Goal: Task Accomplishment & Management: Use online tool/utility

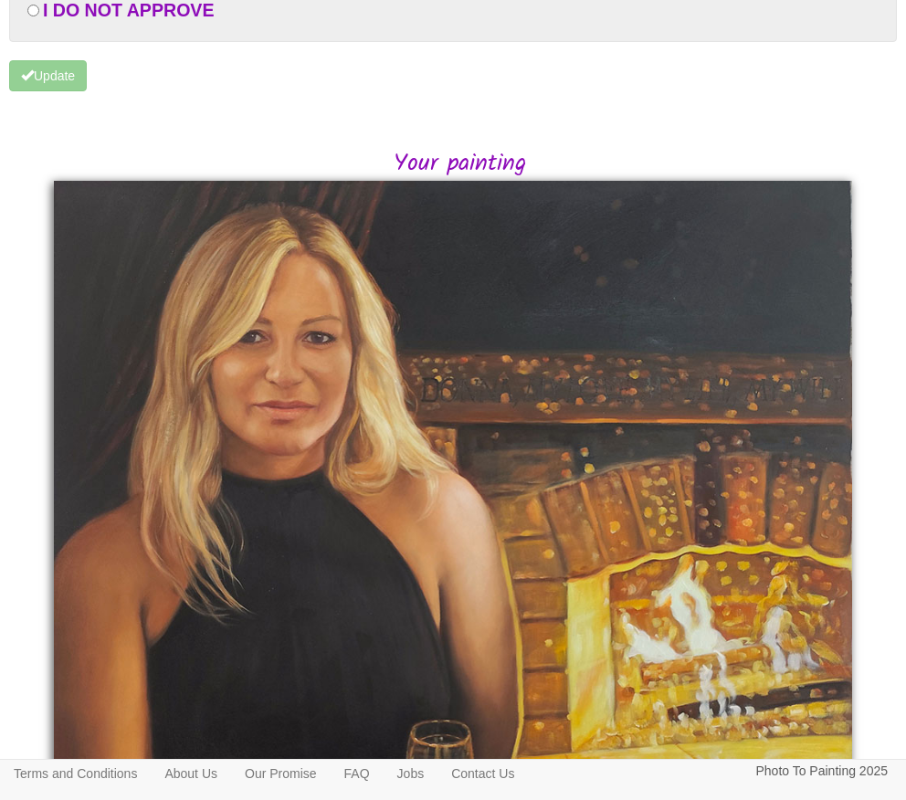
scroll to position [365, 0]
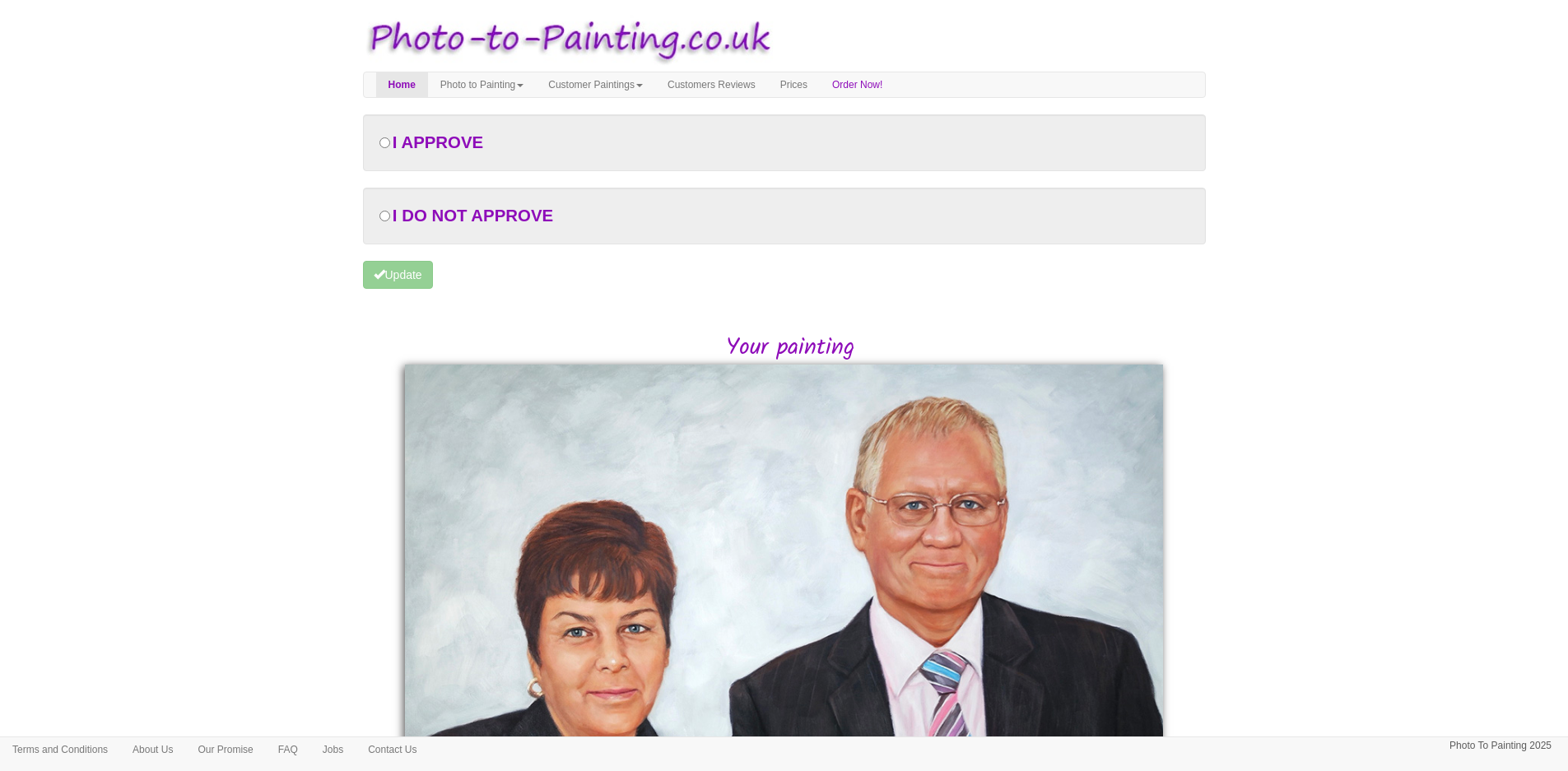
click at [464, 148] on span "I APPROVE" at bounding box center [438, 142] width 90 height 18
radio input "true"
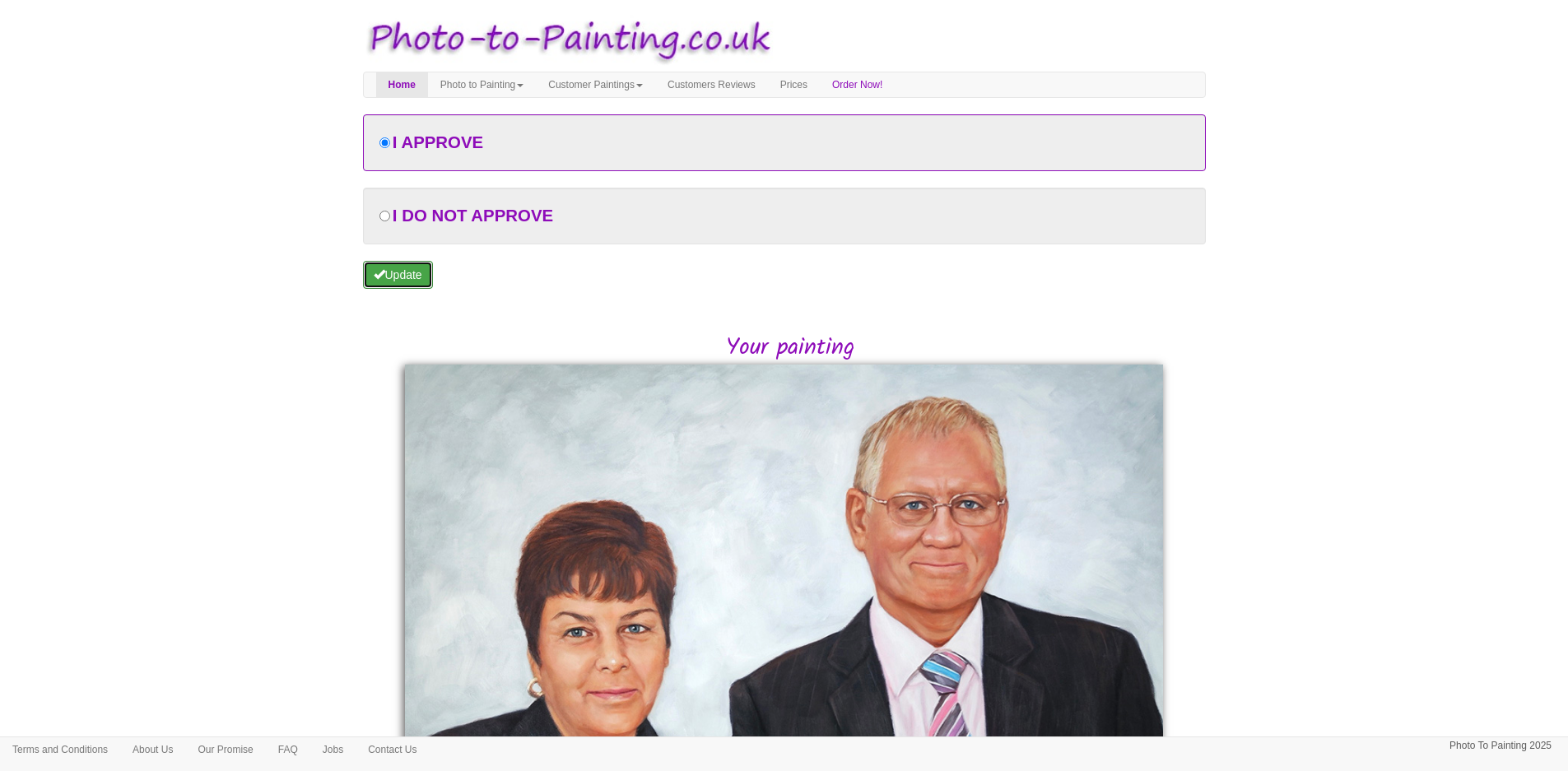
click at [414, 271] on button "Update" at bounding box center [398, 275] width 70 height 28
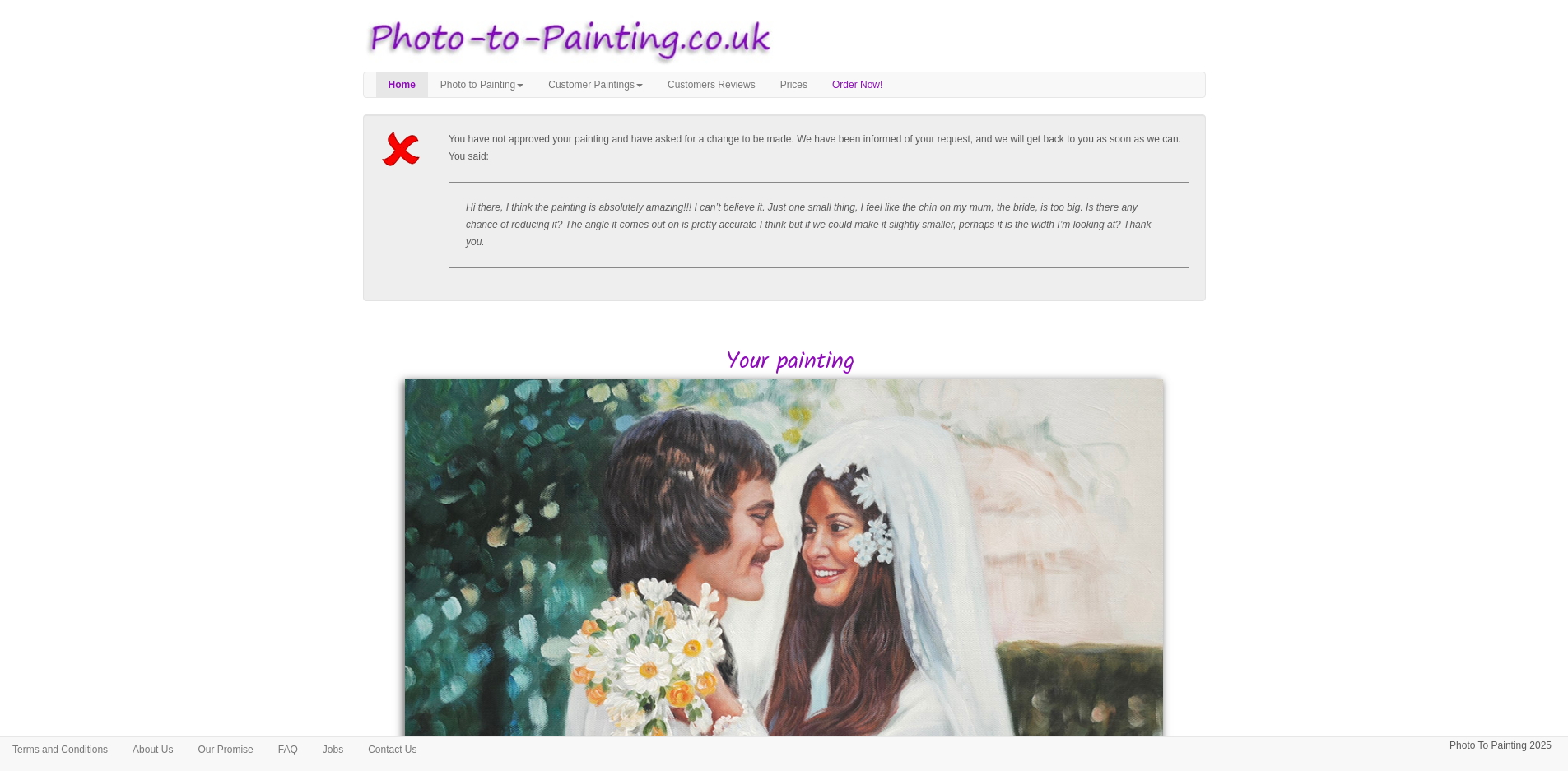
scroll to position [165, 0]
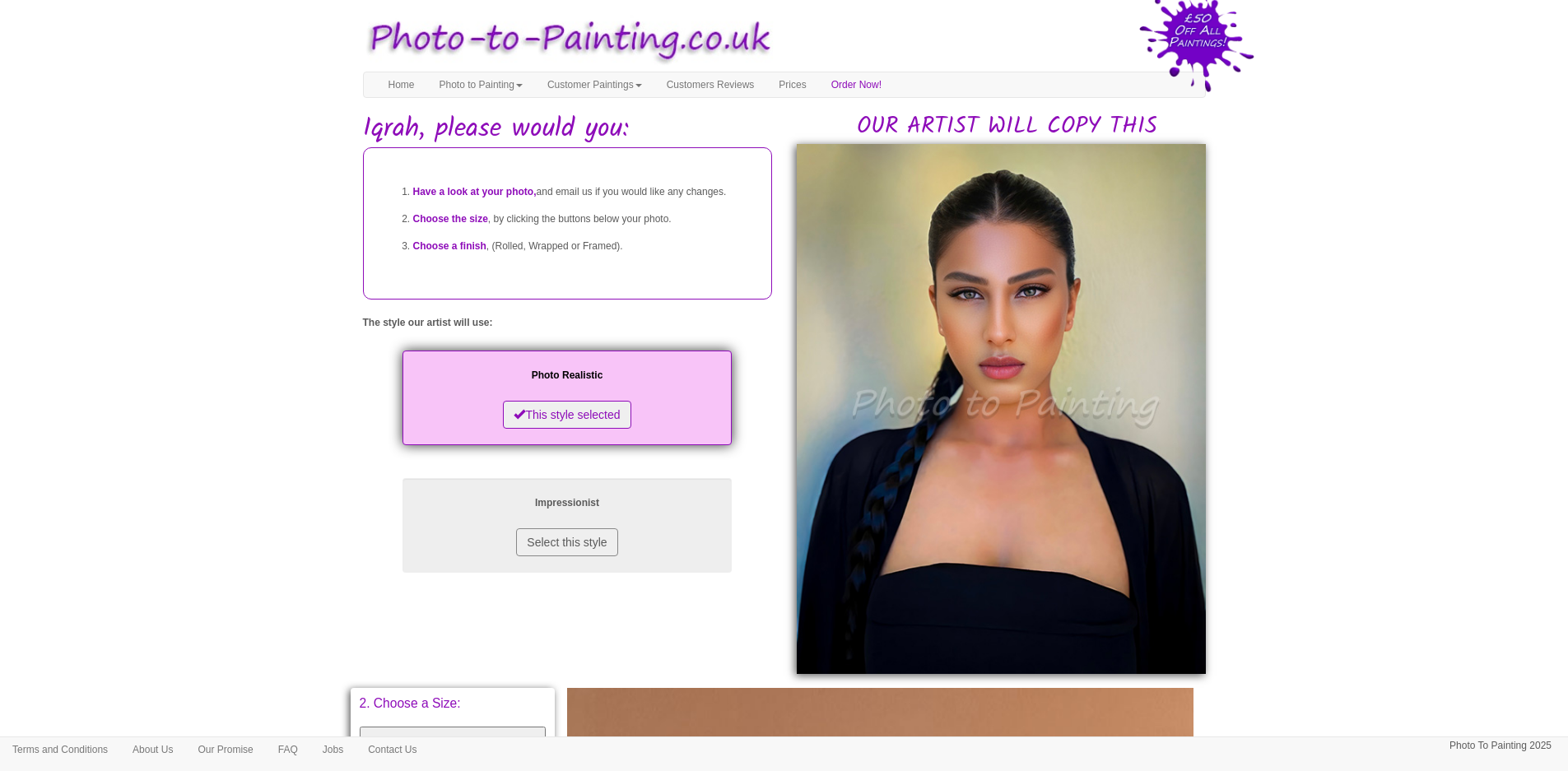
click at [1024, 298] on img at bounding box center [1001, 409] width 409 height 530
click at [1386, 340] on body "Your painting - risk free Toggle navigation Menu Home Photo to Painting Photo t…" at bounding box center [784, 694] width 1568 height 1372
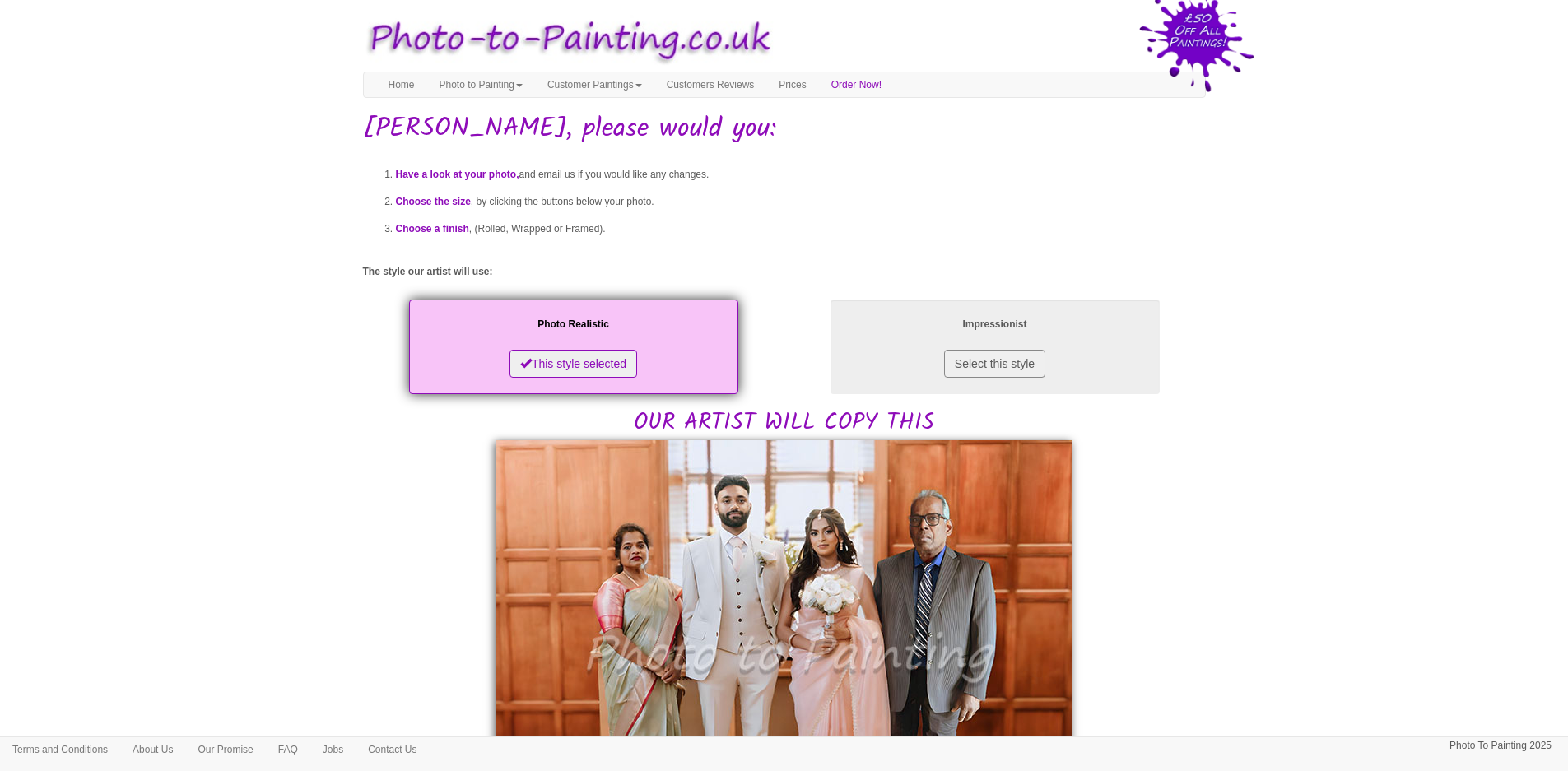
scroll to position [329, 0]
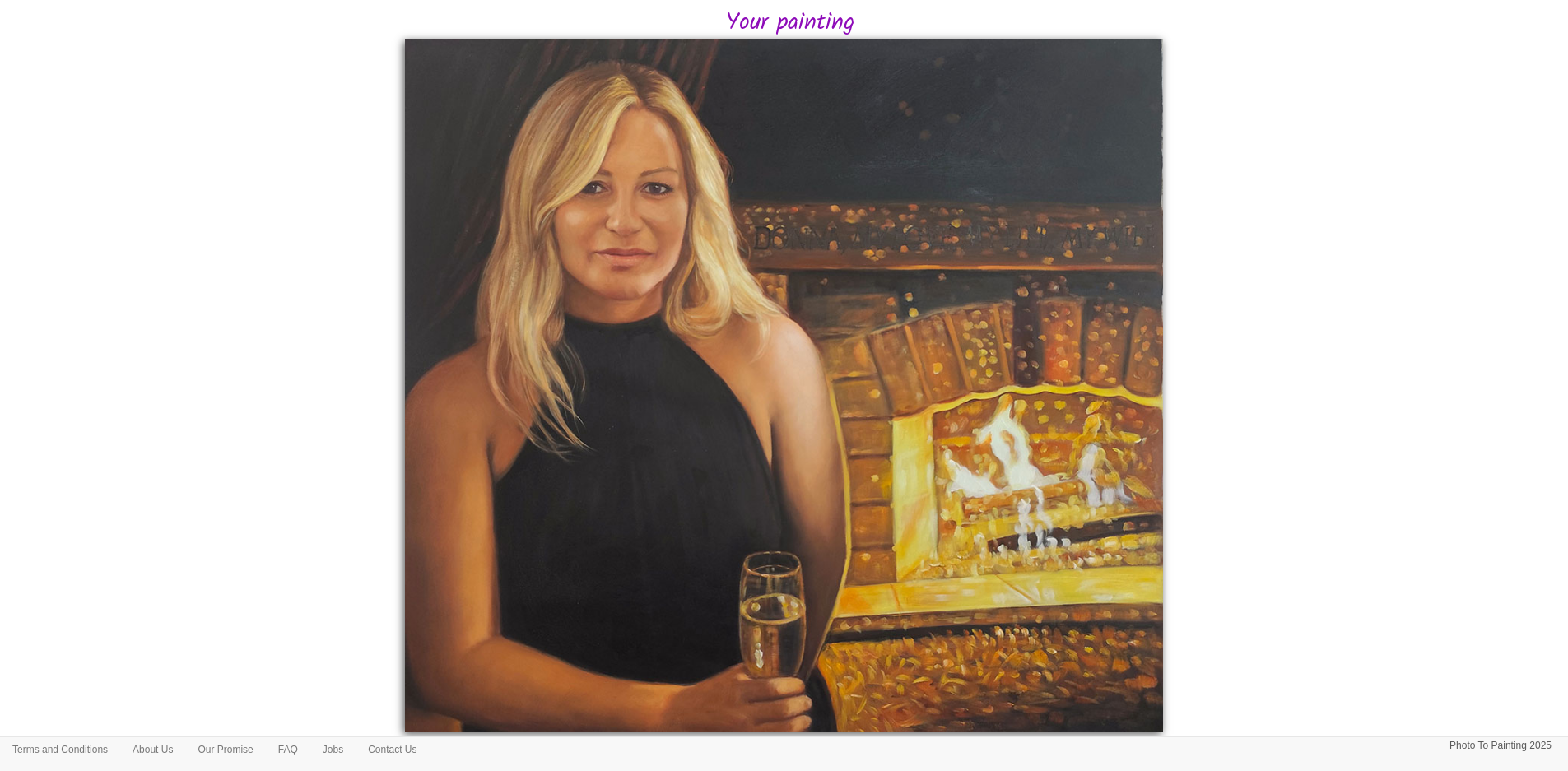
scroll to position [329, 0]
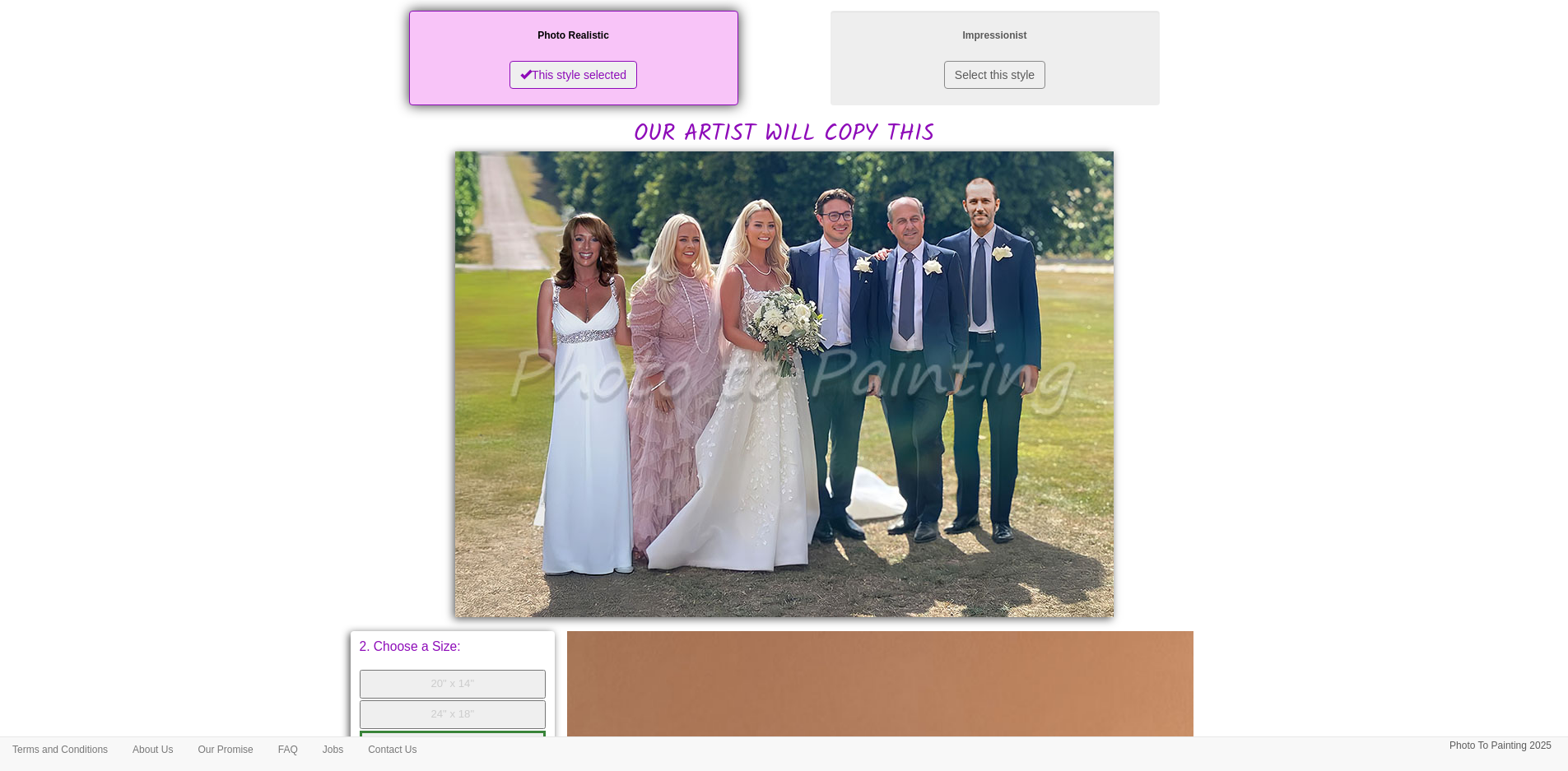
scroll to position [329, 0]
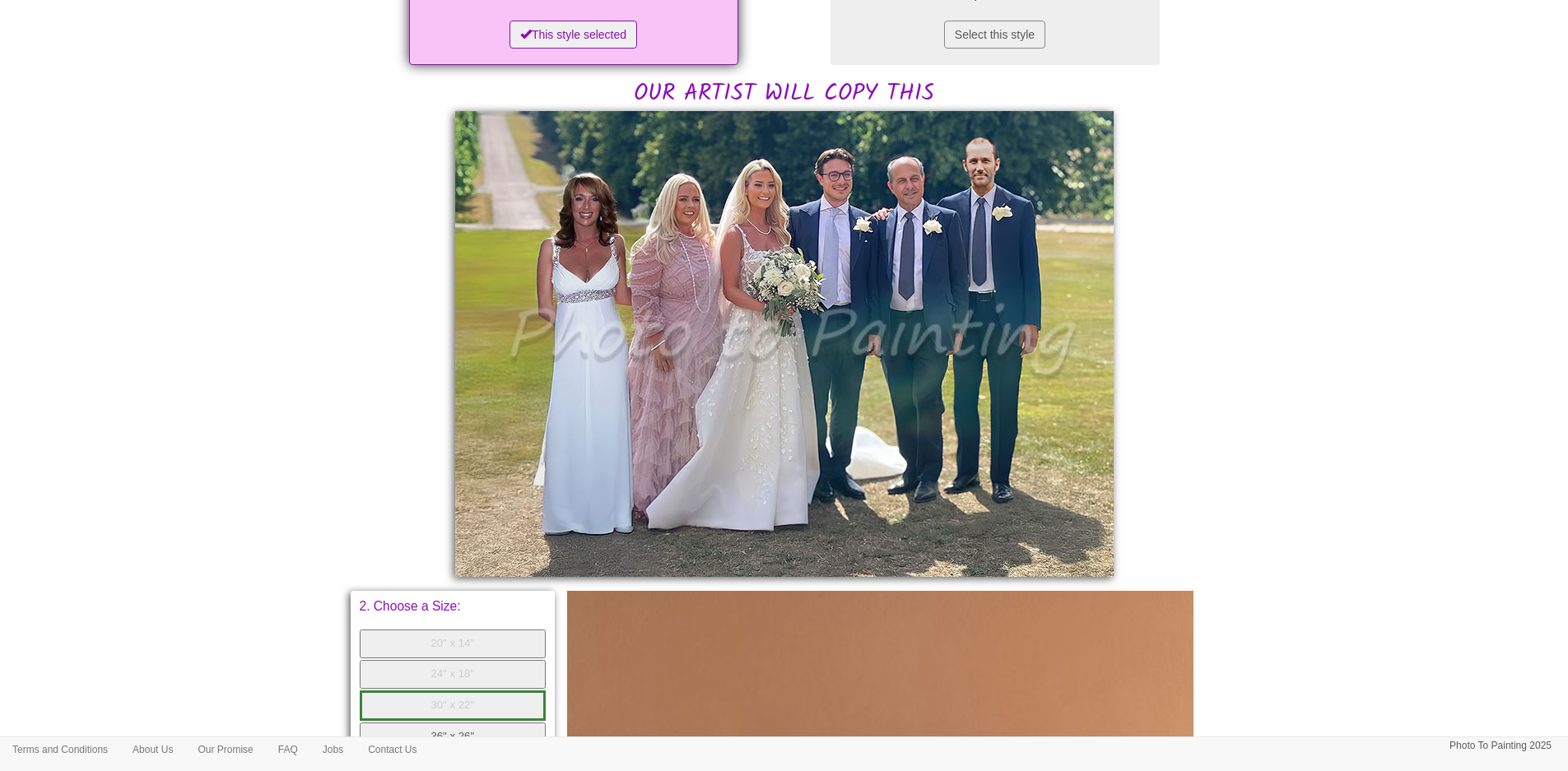
click at [689, 284] on img at bounding box center [784, 343] width 659 height 466
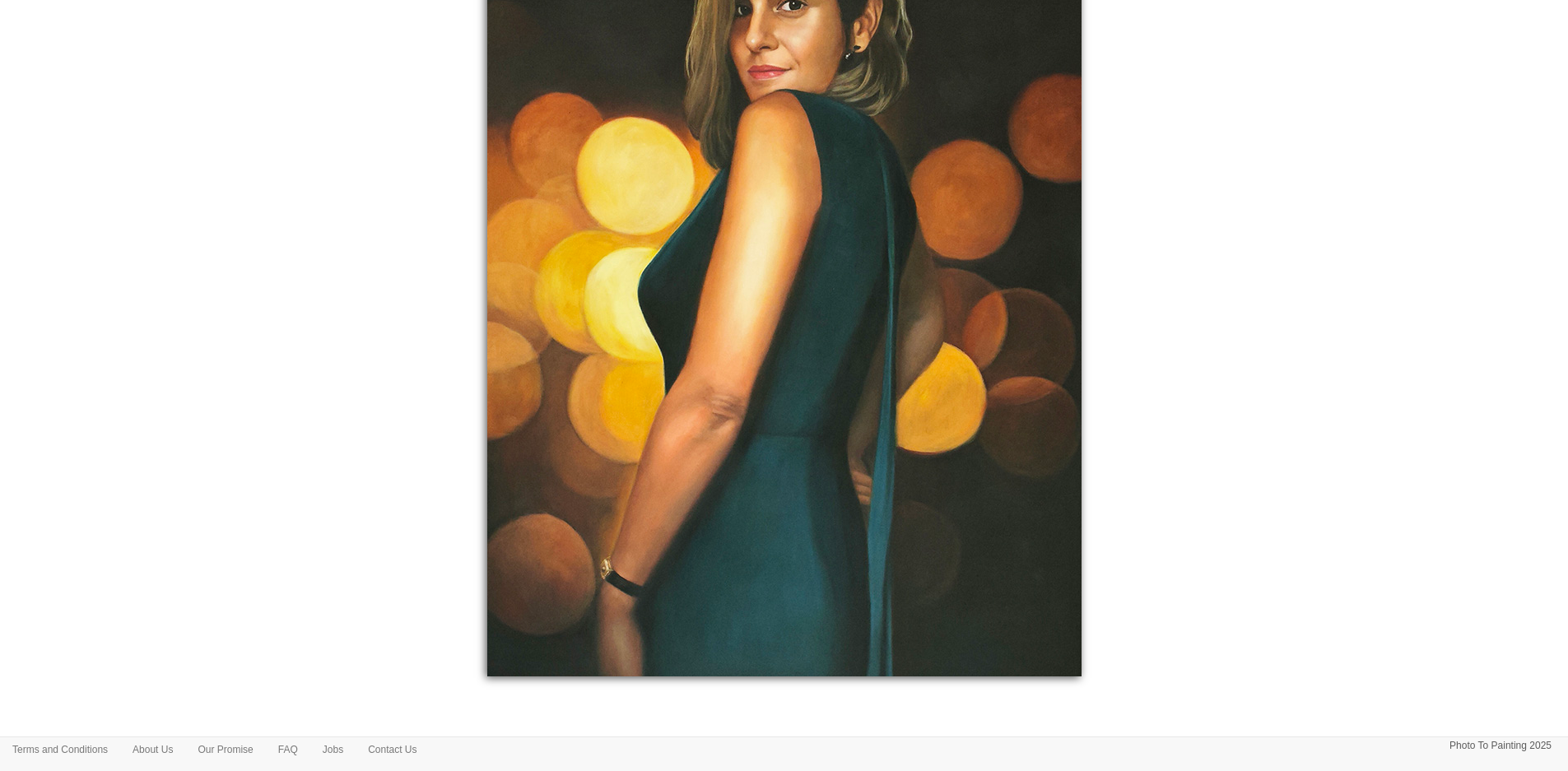
scroll to position [347, 0]
